Goal: Task Accomplishment & Management: Use online tool/utility

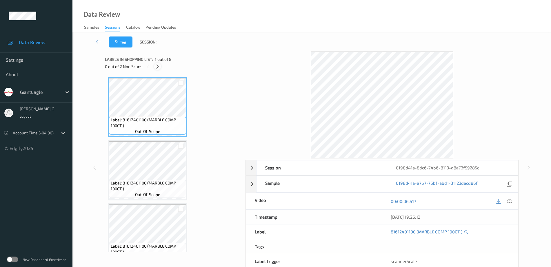
click at [160, 66] on icon at bounding box center [157, 66] width 5 height 5
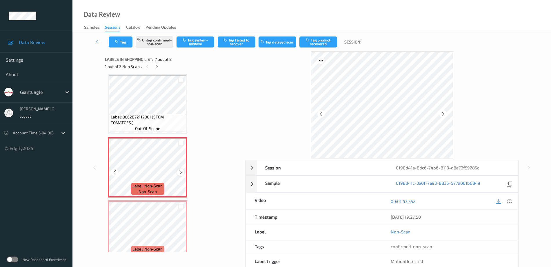
click at [179, 173] on icon at bounding box center [180, 172] width 5 height 5
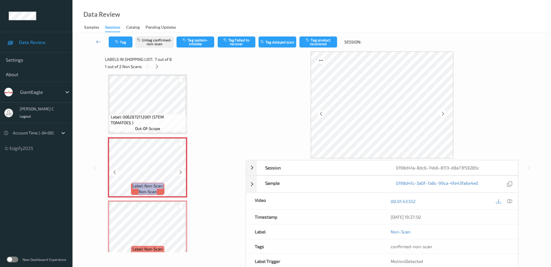
click at [179, 173] on icon at bounding box center [180, 172] width 5 height 5
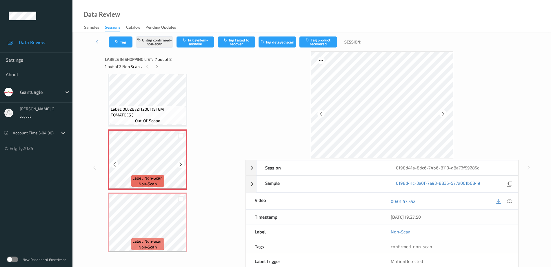
scroll to position [330, 0]
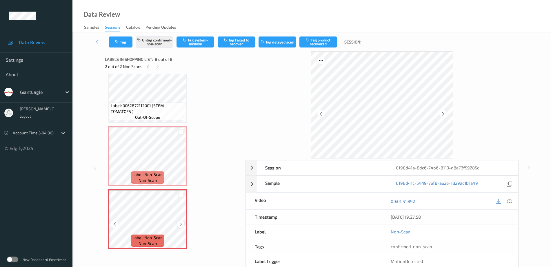
click at [180, 226] on icon at bounding box center [180, 224] width 5 height 5
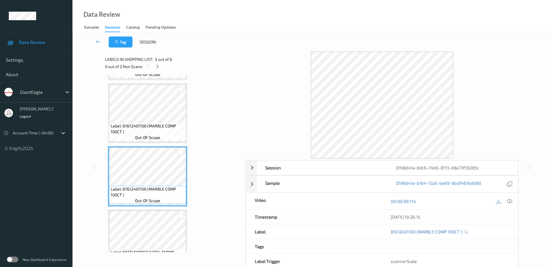
scroll to position [0, 0]
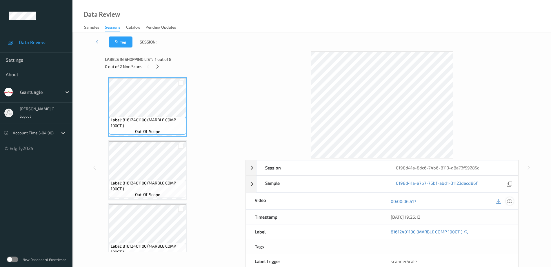
click at [509, 201] on icon at bounding box center [509, 201] width 5 height 5
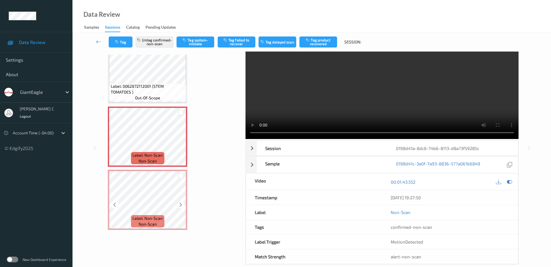
scroll to position [29, 0]
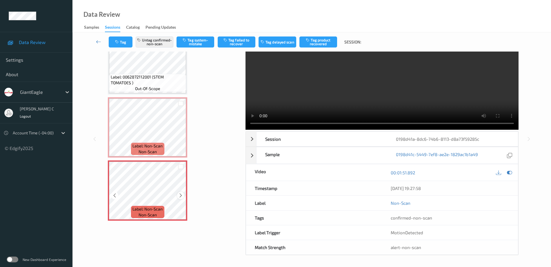
click at [182, 198] on icon at bounding box center [180, 195] width 5 height 5
